Goal: Obtain resource: Download file/media

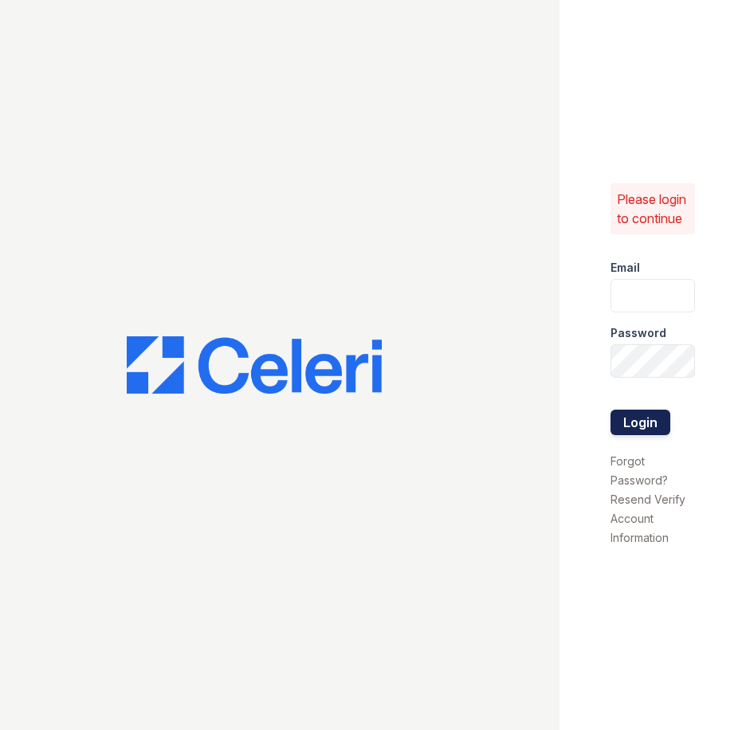
type input "[EMAIL_ADDRESS][DOMAIN_NAME]"
click at [664, 429] on button "Login" at bounding box center [641, 423] width 60 height 26
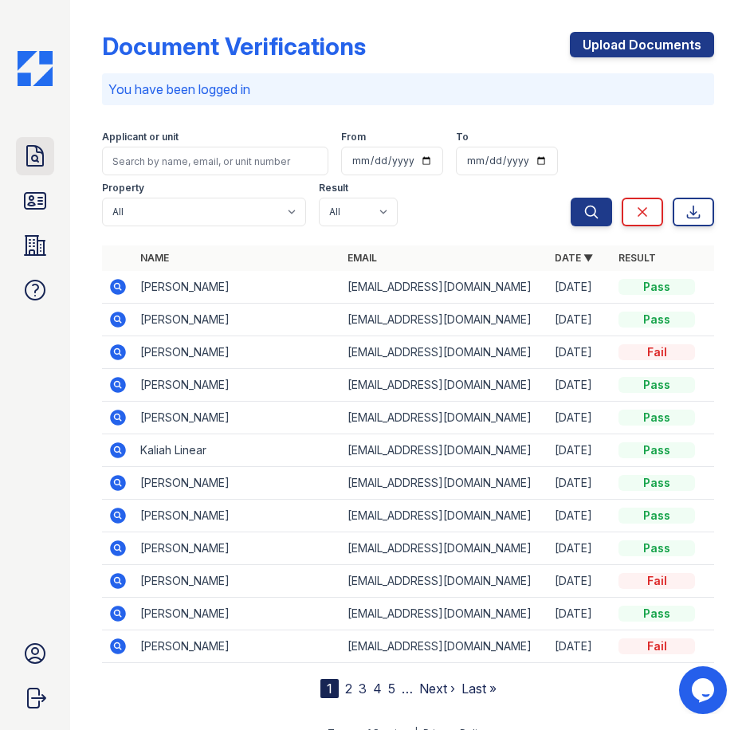
click at [25, 166] on icon at bounding box center [35, 157] width 26 height 26
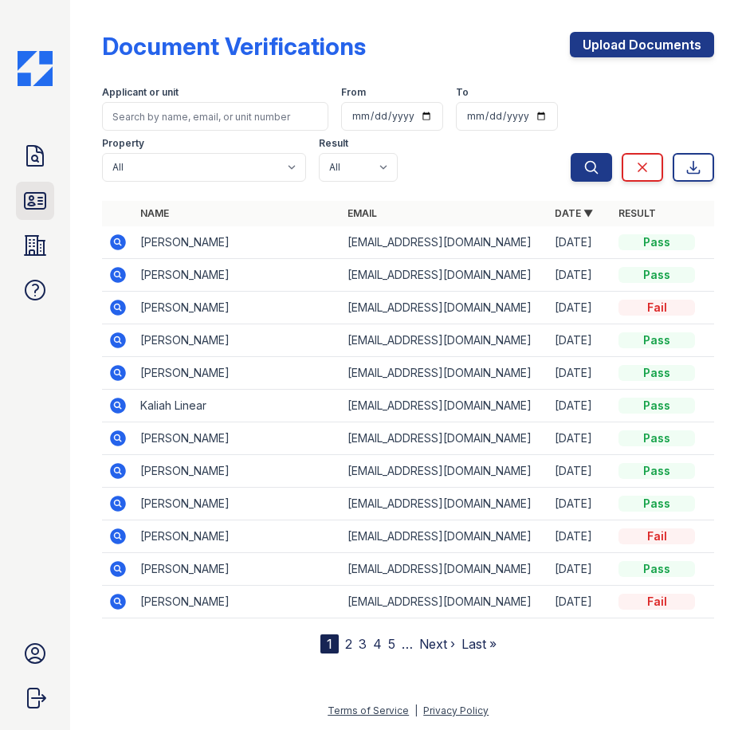
click at [26, 197] on icon at bounding box center [35, 201] width 21 height 16
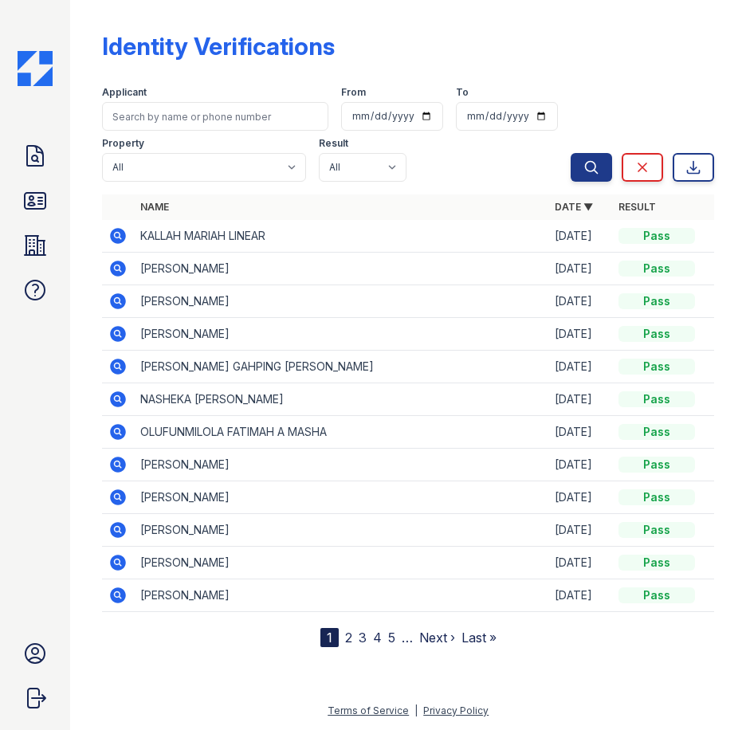
click at [109, 236] on icon at bounding box center [117, 235] width 19 height 19
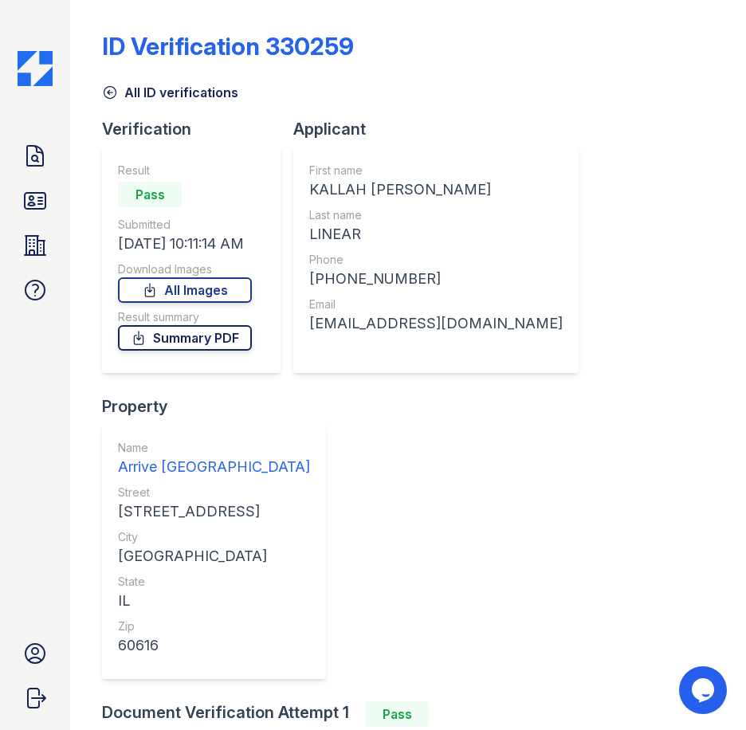
click at [171, 336] on link "Summary PDF" at bounding box center [185, 338] width 134 height 26
